Goal: Task Accomplishment & Management: Use online tool/utility

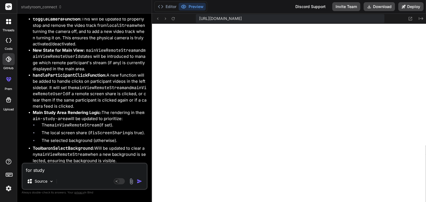
scroll to position [580, 0]
click at [33, 8] on span "studyroom_connect" at bounding box center [41, 7] width 41 height 6
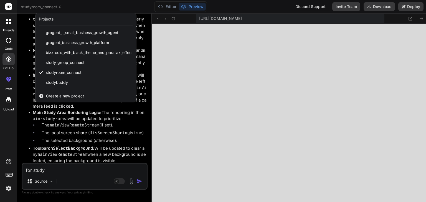
click at [58, 93] on div "Create a new project" at bounding box center [85, 96] width 101 height 12
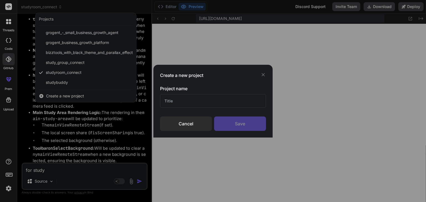
click at [178, 98] on input "text" at bounding box center [213, 101] width 106 height 14
type input "hj"
click at [231, 123] on div "Save" at bounding box center [240, 124] width 52 height 14
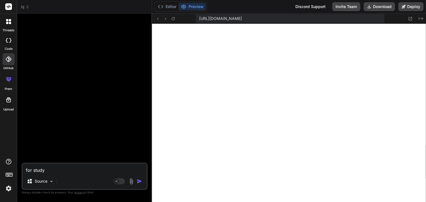
type textarea "x"
click at [163, 6] on polyline at bounding box center [162, 6] width 1 height 3
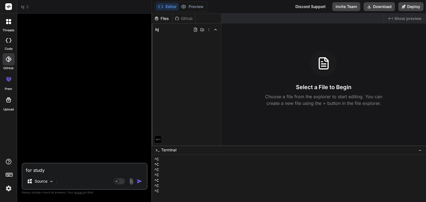
click at [79, 170] on textarea "for study" at bounding box center [84, 169] width 124 height 10
type textarea "for study"
type textarea "x"
type textarea "for stud"
type textarea "x"
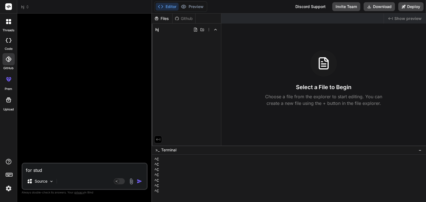
type textarea "for stu"
type textarea "x"
type textarea "for st"
type textarea "x"
type textarea "for s"
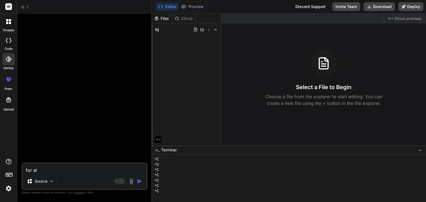
type textarea "x"
type textarea "for"
type textarea "x"
type textarea "for"
type textarea "x"
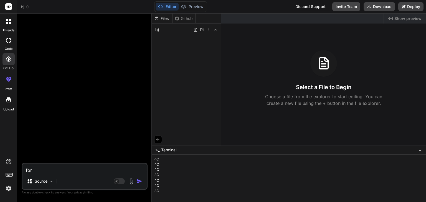
type textarea "fo"
type textarea "x"
type textarea "f"
type textarea "x"
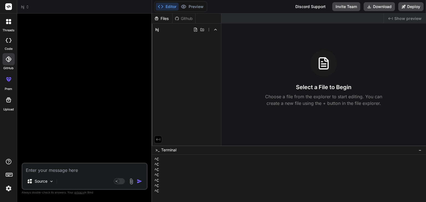
paste textarea "please design these better way pallete [URL][DOMAIN_NAME] and organize the ui i…"
type textarea "please design these better way pallete [URL][DOMAIN_NAME] and organize the ui i…"
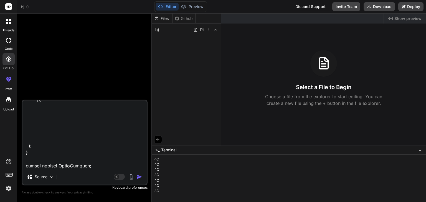
type textarea "x"
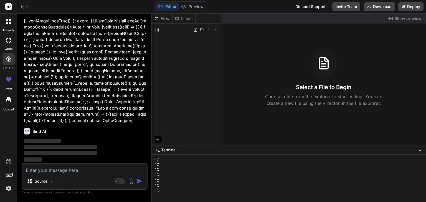
scroll to position [149, 0]
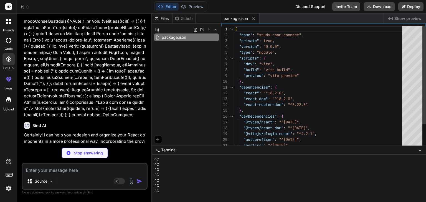
type textarea "x"
type textarea "export default { plugins: { tailwindcss: {}, autoprefixer: {}, }, }"
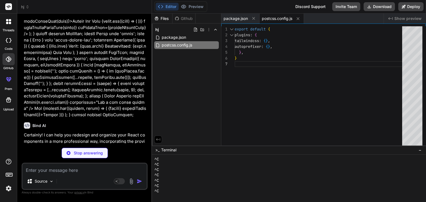
type textarea "x"
type textarea "}, plugins: [], }"
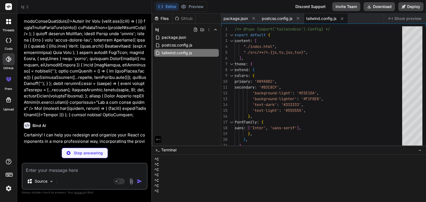
type textarea "x"
type textarea "<script type="module" src="/src/main.jsx"></script> </body> </html>"
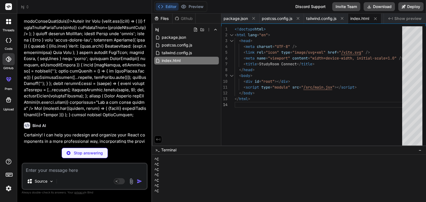
type textarea "x"
type textarea "color: theme('colors.text-dark'); }"
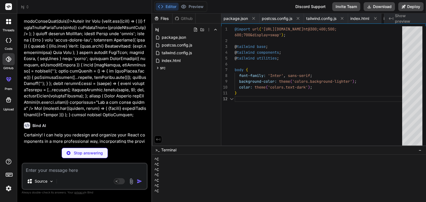
scroll to position [0, 32]
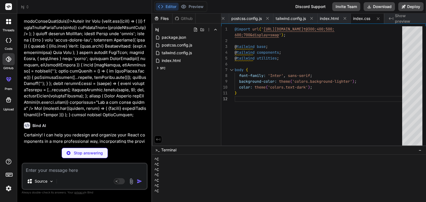
type textarea "x"
type textarea "</BrowserRouter> </React.StrictMode>, );"
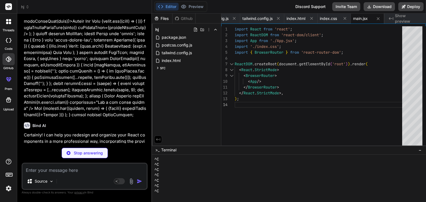
type textarea "x"
type textarea "reserved. </div> </footer> </div> ); } export default App;"
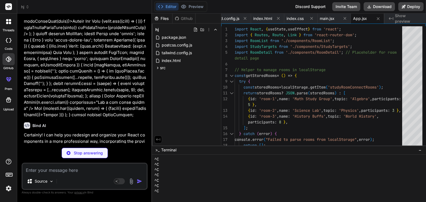
type textarea "x"
type textarea "export default RoomList;"
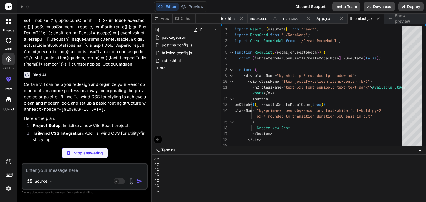
scroll to position [200, 0]
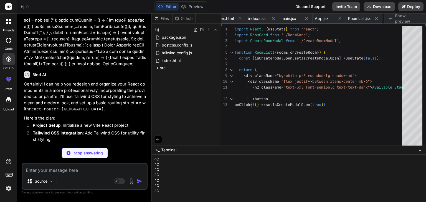
type textarea "x"
type textarea "export default RoomCard;"
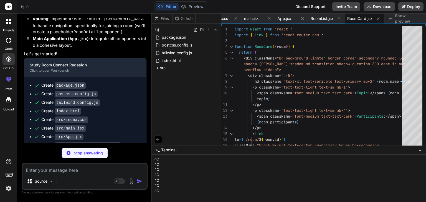
scroll to position [445, 0]
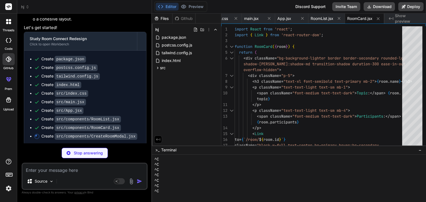
type textarea "x"
type textarea "</button> </div> </form> </div> </div> ); } export default CreateRoomModal;"
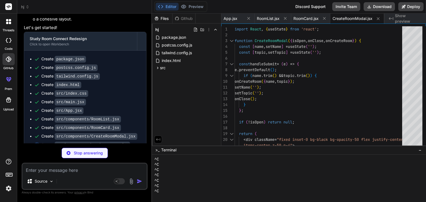
type textarea "x"
type textarea "); } export default StudyTargets;"
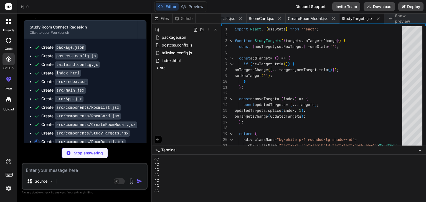
scroll to position [462, 0]
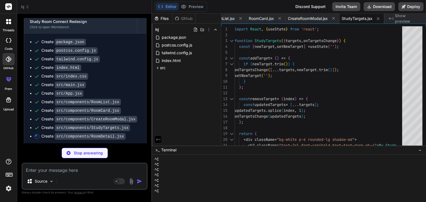
type textarea "x"
type textarea "font-bold py-2 px-4 rounded-lg transition duration-300 ease-in-out"> Leave Room…"
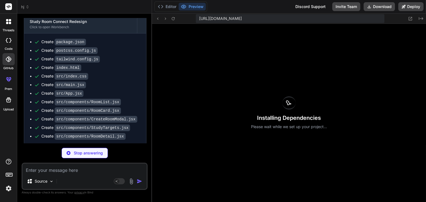
scroll to position [596, 0]
type textarea "x"
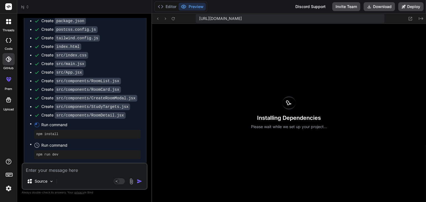
scroll to position [484, 0]
click at [170, 6] on button "Editor" at bounding box center [166, 7] width 23 height 8
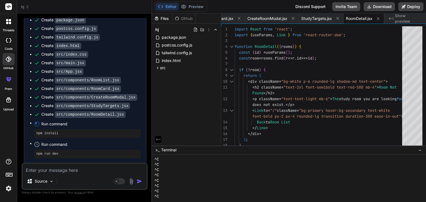
scroll to position [596, 0]
click at [181, 176] on div "^C" at bounding box center [285, 175] width 263 height 5
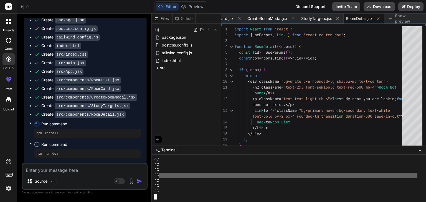
click at [181, 176] on div "^C" at bounding box center [285, 175] width 263 height 5
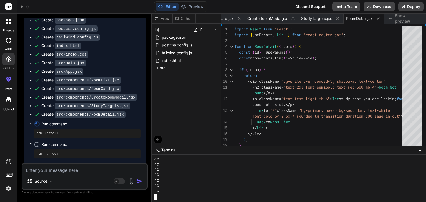
click at [176, 195] on div at bounding box center [285, 196] width 263 height 5
click at [195, 7] on button "Preview" at bounding box center [191, 7] width 27 height 8
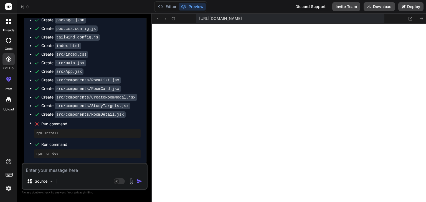
scroll to position [479, 0]
click at [170, 7] on button "Editor" at bounding box center [166, 7] width 23 height 8
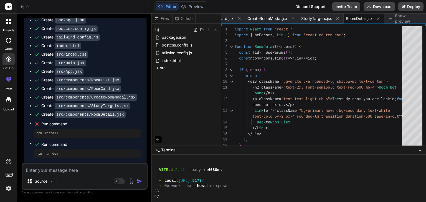
click at [202, 193] on div "^C" at bounding box center [285, 191] width 263 height 5
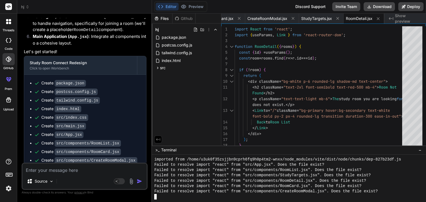
scroll to position [420, 0]
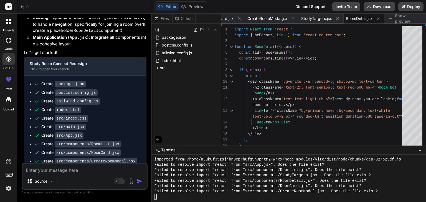
click at [27, 8] on icon at bounding box center [28, 7] width 2 height 1
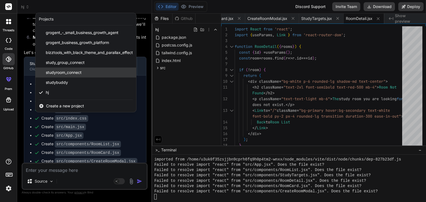
click at [57, 72] on span "studyroom_connect" at bounding box center [64, 73] width 36 height 6
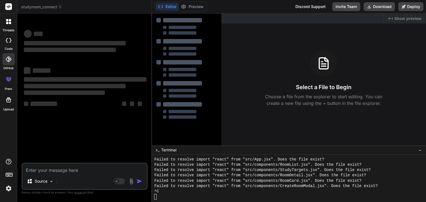
scroll to position [771, 0]
click at [48, 5] on span "studyroom_connect" at bounding box center [41, 7] width 41 height 6
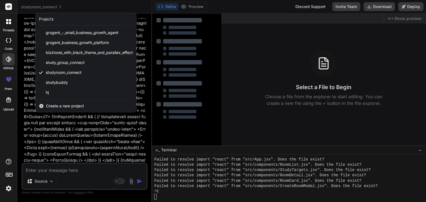
scroll to position [4836, 0]
type textarea "x"
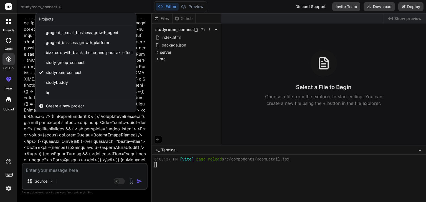
scroll to position [857, 0]
click at [87, 136] on div at bounding box center [213, 101] width 426 height 202
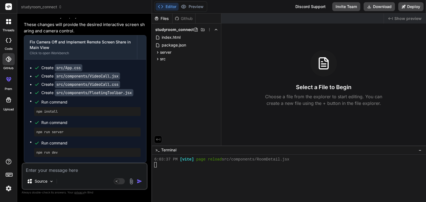
scroll to position [5448, 0]
click at [73, 168] on textarea at bounding box center [84, 169] width 124 height 10
type textarea "h"
type textarea "x"
type textarea "ho"
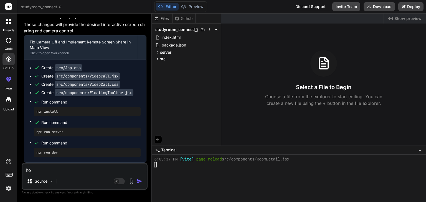
type textarea "x"
type textarea "how"
type textarea "x"
type textarea "how"
type textarea "x"
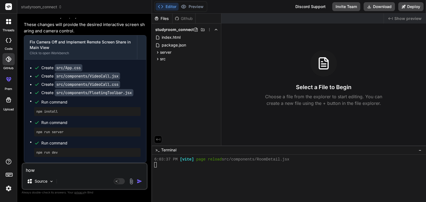
type textarea "how c"
type textarea "x"
type textarea "how ca"
type textarea "x"
type textarea "how can"
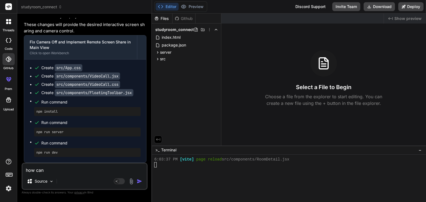
type textarea "x"
type textarea "how can"
type textarea "x"
type textarea "how can i"
type textarea "x"
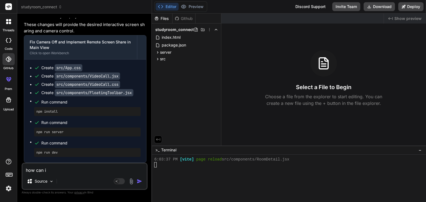
type textarea "how can i"
type textarea "x"
type textarea "how can i i"
type textarea "x"
type textarea "how can i in"
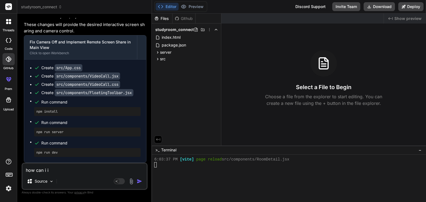
type textarea "x"
type textarea "how can i inc"
type textarea "x"
type textarea "how can i incr"
type textarea "x"
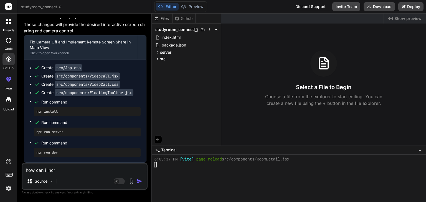
type textarea "how can i incre"
type textarea "x"
type textarea "how can i increa"
type textarea "x"
type textarea "how can i increas"
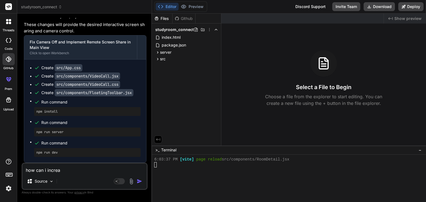
type textarea "x"
type textarea "how can i increase"
type textarea "x"
type textarea "how can i increase"
type textarea "x"
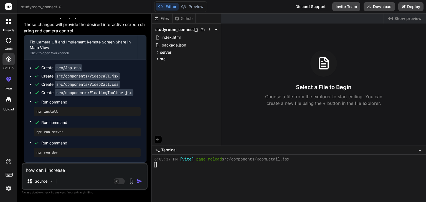
type textarea "how can i increase s"
type textarea "x"
type textarea "how can i increase sp"
type textarea "x"
type textarea "how can i increase spa"
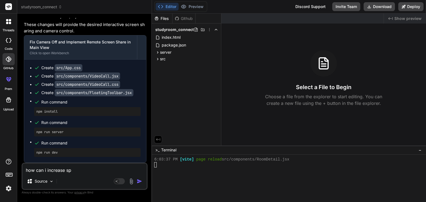
type textarea "x"
type textarea "how can i increase spac"
type textarea "x"
type textarea "how can i increase space"
type textarea "x"
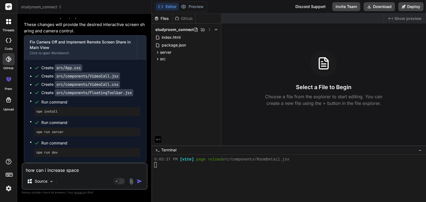
type textarea "how can i increase space"
type textarea "x"
type textarea "how can i increase space o"
type textarea "x"
type textarea "how can i increase space of"
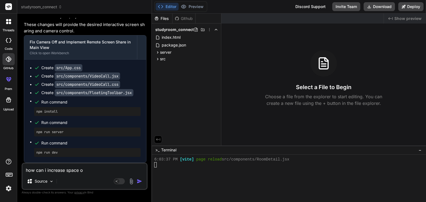
type textarea "x"
type textarea "how can i increase space of"
type textarea "x"
type textarea "how can i increase space of r"
type textarea "x"
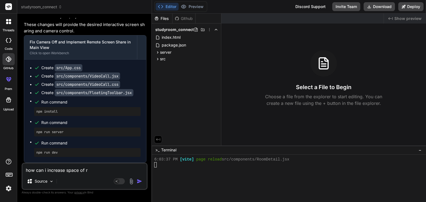
type textarea "how can i increase space of ri"
type textarea "x"
type textarea "how can i increase space of rig"
type textarea "x"
type textarea "how can i increase space of righ"
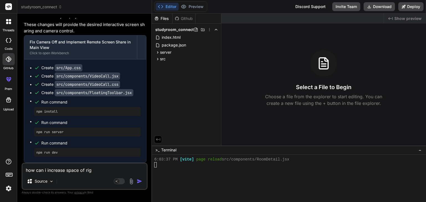
type textarea "x"
type textarea "how can i increase space of right"
type textarea "x"
type textarea "how can i increase space of right"
type textarea "x"
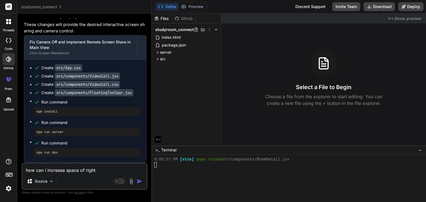
type textarea "how can i increase space of right s"
type textarea "x"
type textarea "how can i increase space of right si"
type textarea "x"
type textarea "how can i increase space of right sid"
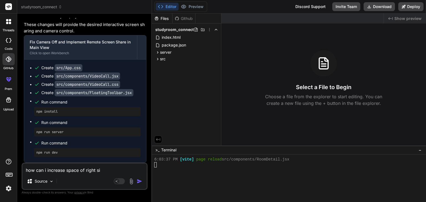
type textarea "x"
type textarea "how can i increase space of right side"
type textarea "x"
type textarea "how can i increase space of right side"
type textarea "x"
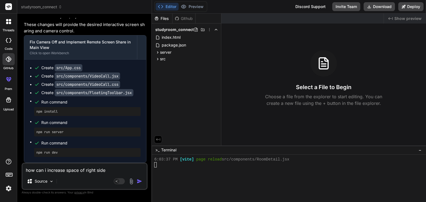
type textarea "how can i increase space of right side b"
type textarea "x"
type textarea "how can i increase space of right side ba"
type textarea "x"
type textarea "how can i increase space of right side bar"
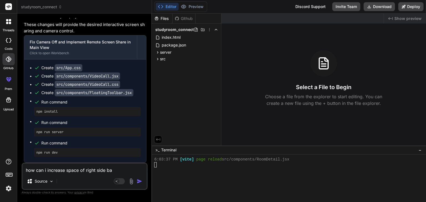
type textarea "x"
type textarea "how can i increase space of right side bar"
type textarea "x"
type textarea "how can i increase space of right side bar o"
type textarea "x"
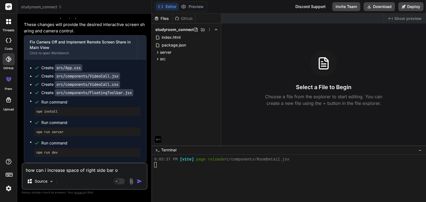
type textarea "how can i increase space of right side bar of"
type textarea "x"
type textarea "how can i increase space of right side bar of"
type textarea "x"
type textarea "how can i increase space of right side bar of t"
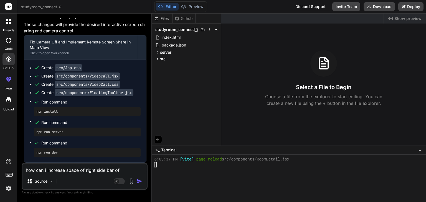
type textarea "x"
type textarea "how can i increase space of right side bar of to"
type textarea "x"
type textarea "how can i increase space of right side bar of too"
type textarea "x"
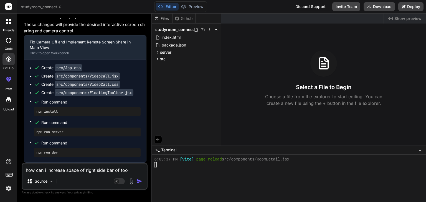
type textarea "how can i increase space of right side bar of tool"
type textarea "x"
type textarea "how can i increase space of right side bar of tools"
type textarea "x"
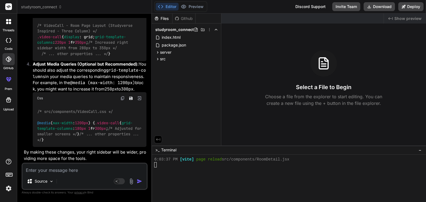
scroll to position [5675, 0]
drag, startPoint x: 41, startPoint y: 99, endPoint x: 89, endPoint y: 100, distance: 47.9
click at [89, 57] on code "/* src/components/VideoCall.css */ /* VideoCall - Room Page Layout (Studyverse …" at bounding box center [86, 33] width 98 height 45
copy span "grid-template-columns"
click at [89, 45] on span "grid-template-columns" at bounding box center [81, 39] width 89 height 11
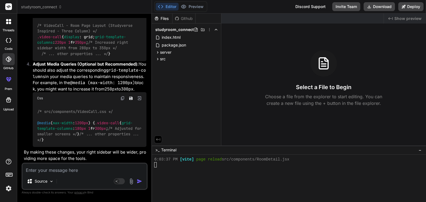
type textarea "x"
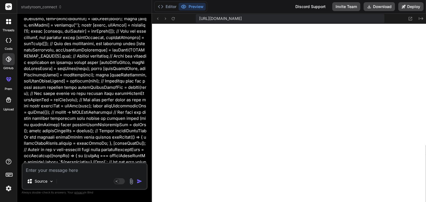
scroll to position [3261, 0]
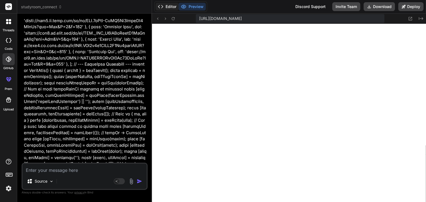
click at [174, 5] on button "Editor" at bounding box center [166, 7] width 23 height 8
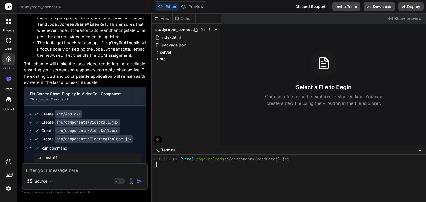
scroll to position [2198, 0]
click at [167, 59] on div "src" at bounding box center [186, 59] width 65 height 7
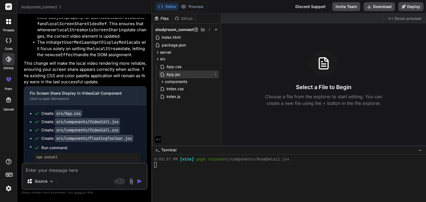
click at [170, 76] on span "App.jsx" at bounding box center [173, 74] width 15 height 7
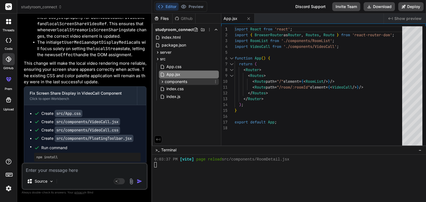
click at [170, 81] on span "components" at bounding box center [176, 82] width 22 height 6
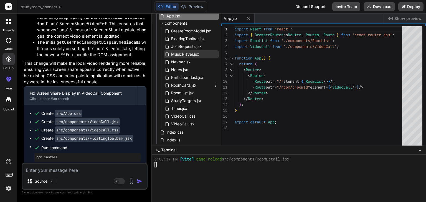
scroll to position [59, 0]
click at [182, 126] on span "VideoCall.jsx" at bounding box center [182, 124] width 24 height 7
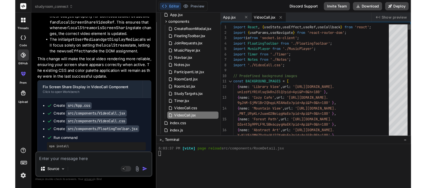
scroll to position [0, 0]
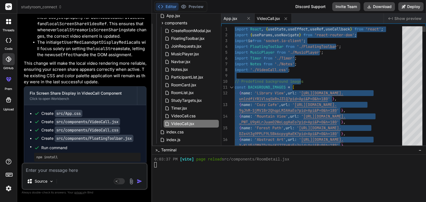
type textarea "const BACKGROUND_IMAGES = [ { name: 'Library View', url: '[URL][DOMAIN_NAME]' }…"
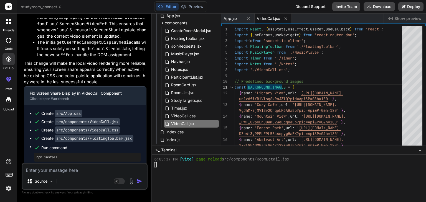
type textarea "x"
